Goal: Information Seeking & Learning: Find contact information

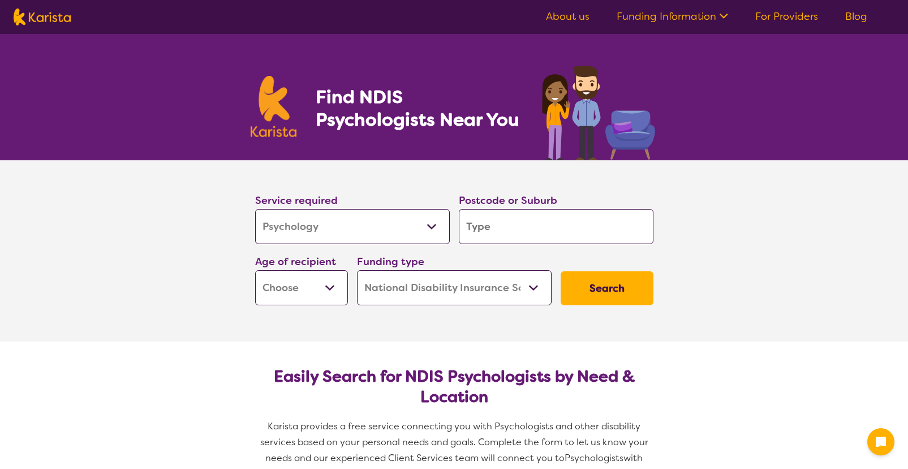
select select "Psychology"
select select "NDIS"
select select "Psychology"
select select "NDIS"
click at [577, 276] on button "Search" at bounding box center [607, 288] width 93 height 34
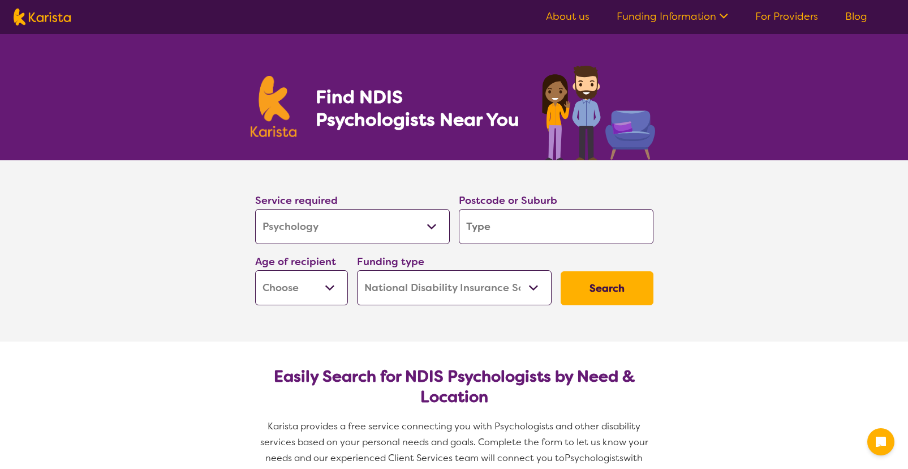
drag, startPoint x: 719, startPoint y: 241, endPoint x: 713, endPoint y: 241, distance: 6.3
click at [719, 241] on section "Service required Allied Health Assistant Assessment ([MEDICAL_DATA] or [MEDICAL…" at bounding box center [454, 250] width 908 height 181
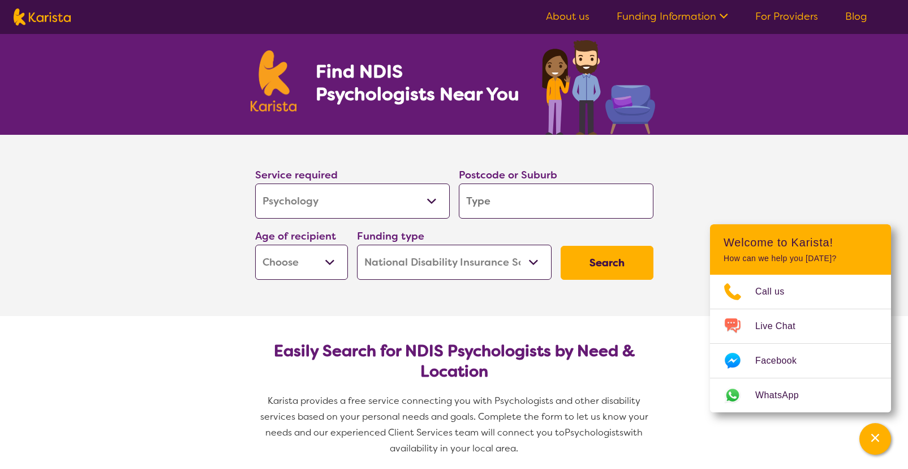
scroll to position [23, 0]
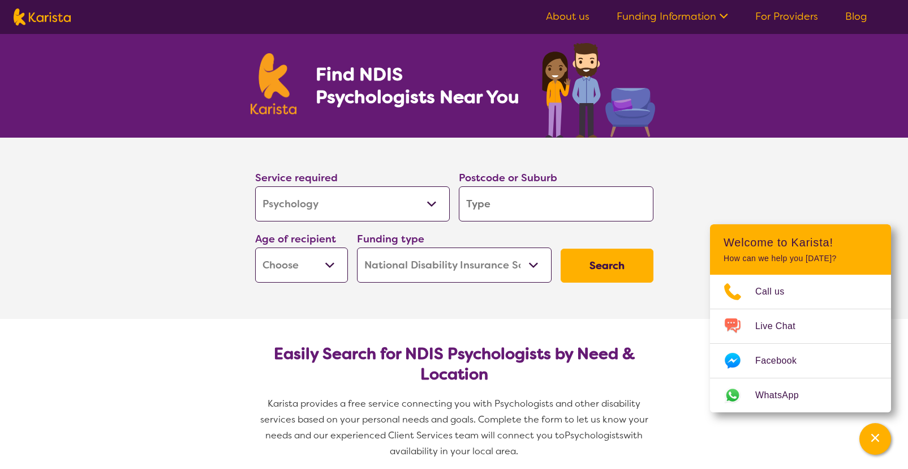
click at [520, 205] on input "search" at bounding box center [556, 203] width 195 height 35
type input "3"
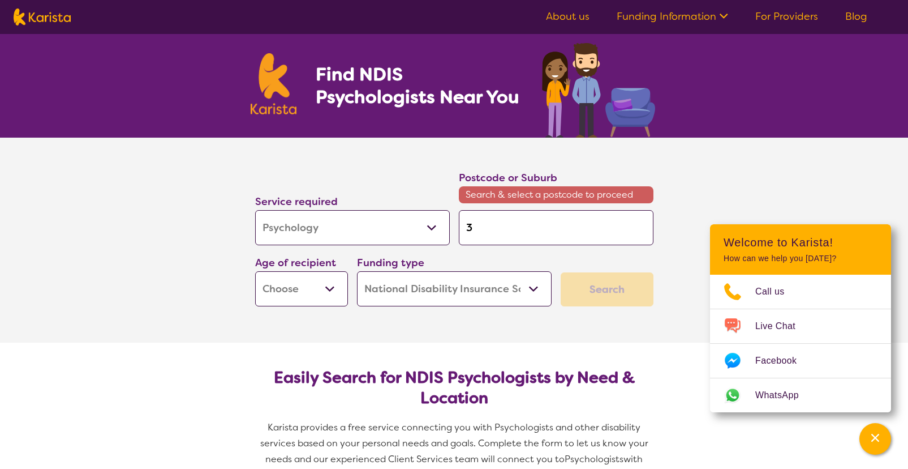
type input "34"
type input "349"
type input "3498"
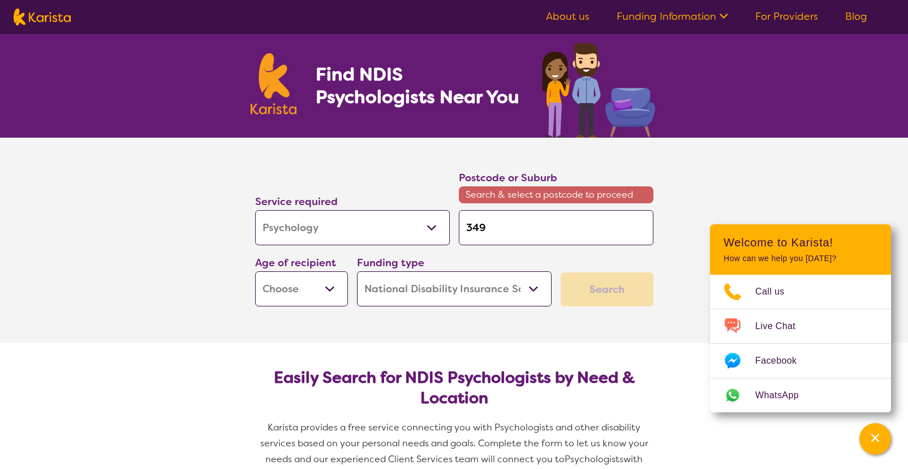
type input "3498"
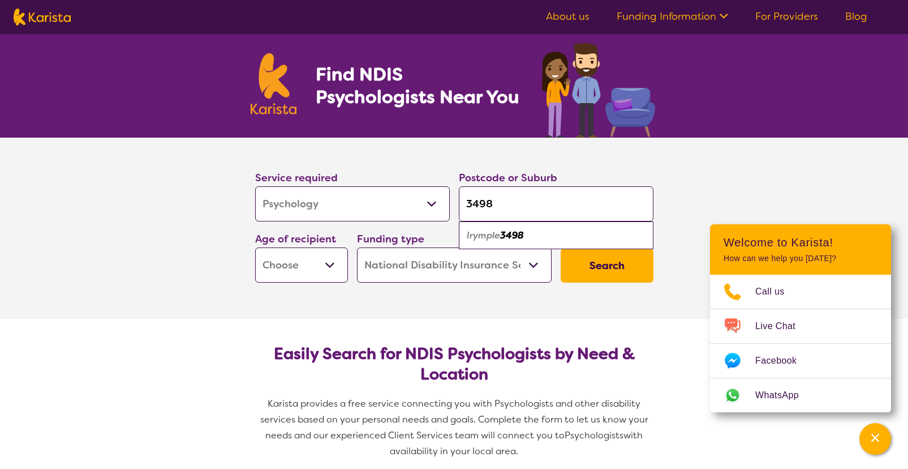
type input "3498"
click at [493, 230] on em "Irymple" at bounding box center [483, 235] width 33 height 12
click at [453, 270] on select "Home Care Package (HCP) National Disability Insurance Scheme (NDIS) I don't know" at bounding box center [454, 264] width 195 height 35
click at [296, 267] on select "Early Childhood - 0 to 9 Child - 10 to 11 Adolescent - 12 to 17 Adult - 18 to 6…" at bounding box center [301, 264] width 93 height 35
select select "EC"
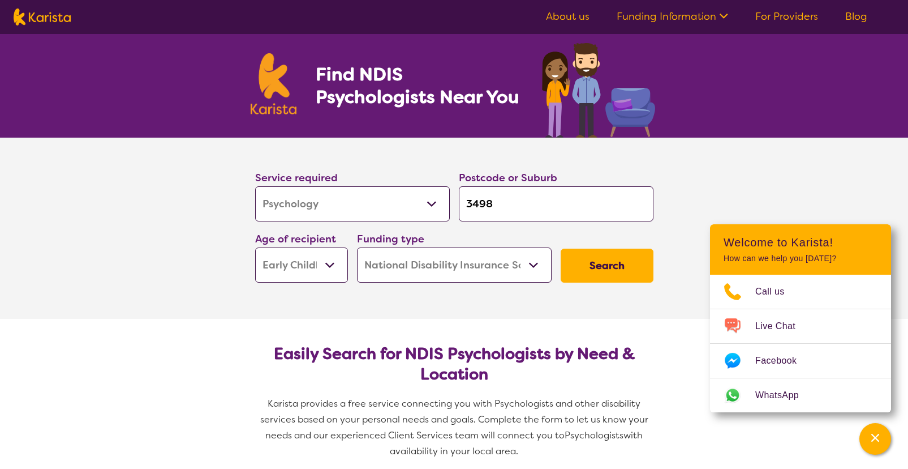
select select "EC"
click at [635, 264] on button "Search" at bounding box center [607, 265] width 93 height 34
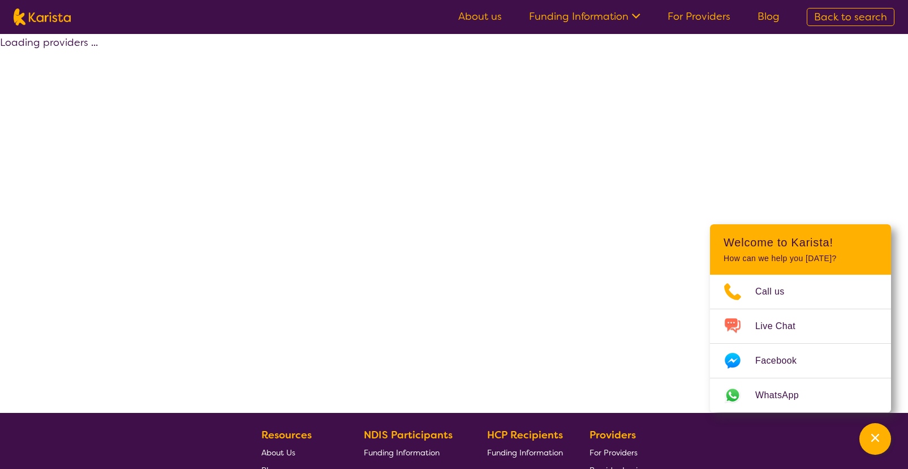
select select "by_score"
